Goal: Information Seeking & Learning: Find specific fact

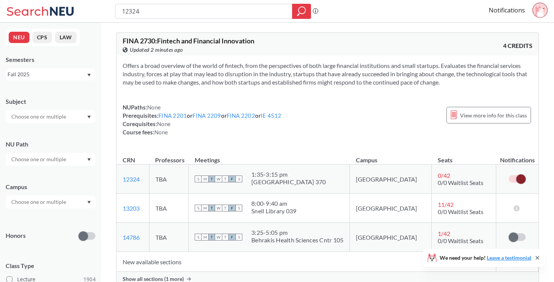
click at [254, 10] on input "12324" at bounding box center [204, 11] width 166 height 13
type input "current topics in"
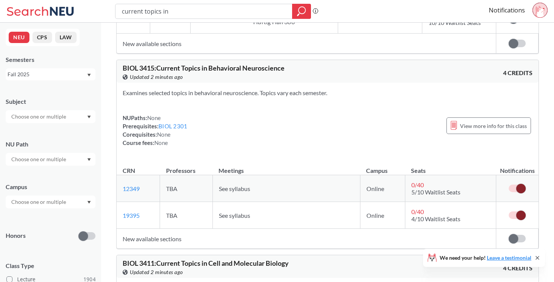
scroll to position [200, 0]
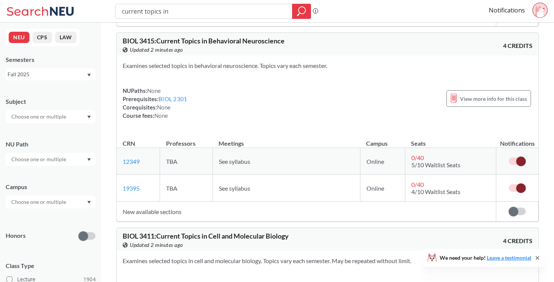
click at [162, 40] on span "BIOL 3415 : Current Topics in Behavioral Neuroscience" at bounding box center [204, 41] width 162 height 8
copy div "BIOL 3415 : Current Topics in Behavioral Neuroscience View this course on Banne…"
